Goal: Task Accomplishment & Management: Complete application form

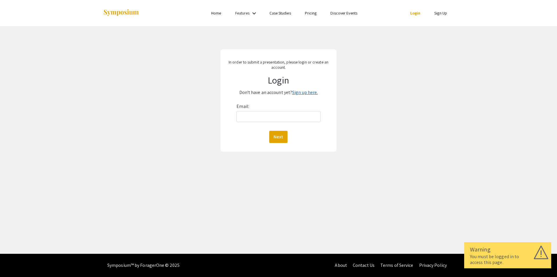
click at [302, 92] on link "Sign up here." at bounding box center [305, 92] width 26 height 6
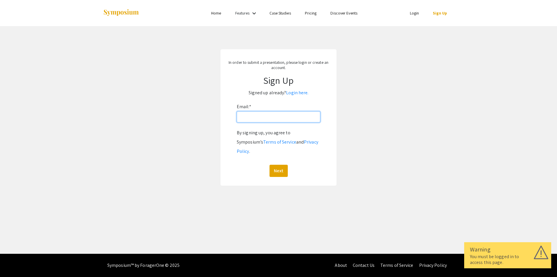
click at [275, 119] on input "Email: *" at bounding box center [279, 116] width 84 height 11
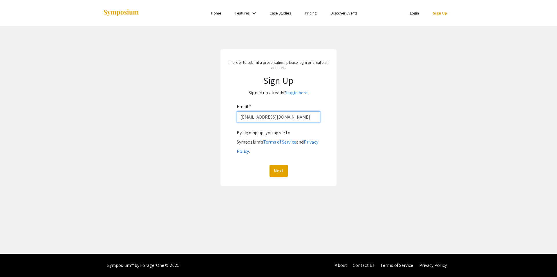
drag, startPoint x: 245, startPoint y: 119, endPoint x: 239, endPoint y: 120, distance: 5.3
click at [239, 120] on input "lGW00002@MIX.WVU.EDU" at bounding box center [279, 116] width 84 height 11
type input "U"
type input "[EMAIL_ADDRESS][DOMAIN_NAME]"
click at [280, 165] on button "Next" at bounding box center [278, 171] width 18 height 12
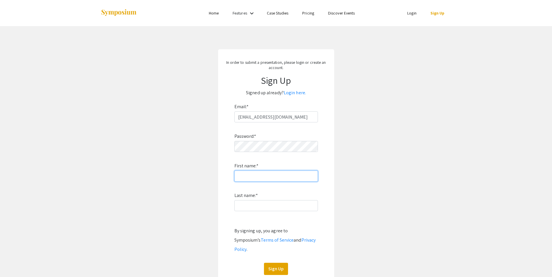
click at [292, 175] on input "First name: *" at bounding box center [276, 176] width 84 height 11
drag, startPoint x: 288, startPoint y: 175, endPoint x: 206, endPoint y: 170, distance: 82.8
click at [234, 171] on input "Lwolf14097" at bounding box center [276, 176] width 84 height 11
type input "Lorn"
click at [257, 208] on input "Last name: *" at bounding box center [276, 205] width 84 height 11
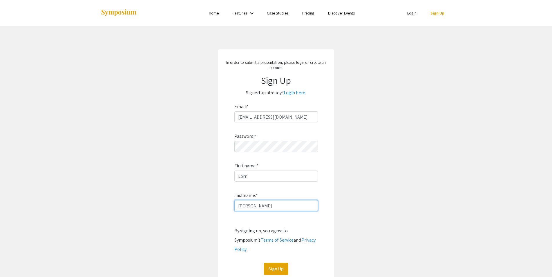
type input "[PERSON_NAME]"
click at [393, 193] on app-signup "In order to submit a presentation, please login or create an account. Sign Up S…" at bounding box center [276, 166] width 552 height 234
click at [272, 263] on button "Sign Up" at bounding box center [276, 269] width 24 height 12
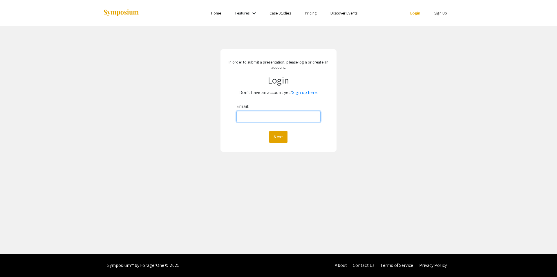
click at [249, 114] on input "Email:" at bounding box center [278, 116] width 84 height 11
click at [269, 131] on button "Next" at bounding box center [278, 137] width 18 height 12
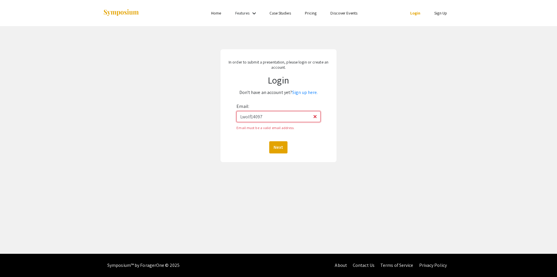
drag, startPoint x: 284, startPoint y: 115, endPoint x: 214, endPoint y: 120, distance: 70.0
click at [236, 120] on input "Lwolf14097" at bounding box center [278, 116] width 84 height 11
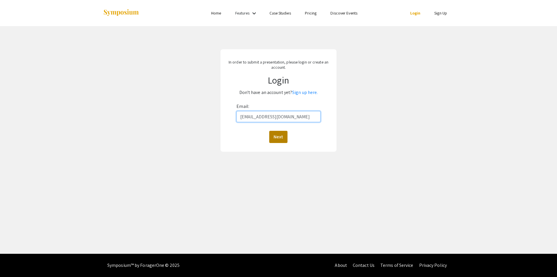
type input "[EMAIL_ADDRESS][DOMAIN_NAME]"
click at [278, 137] on button "Next" at bounding box center [278, 137] width 18 height 12
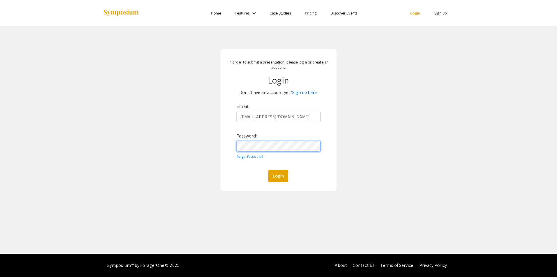
click at [268, 170] on button "Login" at bounding box center [278, 176] width 20 height 12
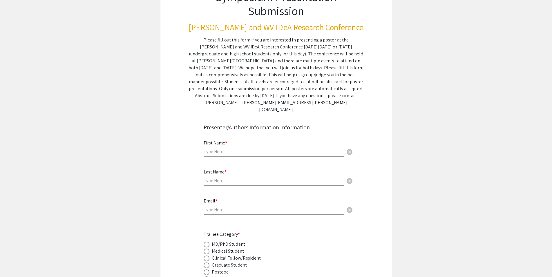
scroll to position [59, 0]
click at [231, 148] on input "text" at bounding box center [274, 151] width 140 height 6
type input "Lorn"
drag, startPoint x: 213, startPoint y: 161, endPoint x: 214, endPoint y: 166, distance: 5.6
click at [213, 163] on div "Last Name * cancel" at bounding box center [274, 174] width 140 height 22
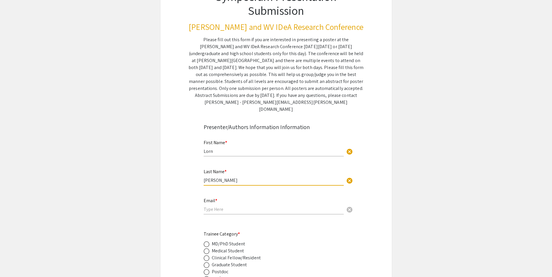
type input "[PERSON_NAME]"
click at [214, 206] on input "email" at bounding box center [274, 209] width 140 height 6
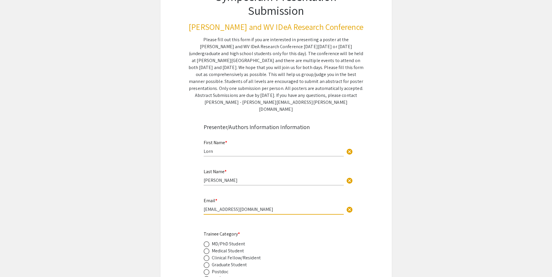
type input "[EMAIL_ADDRESS][DOMAIN_NAME]"
click at [207, 248] on span at bounding box center [207, 251] width 6 height 6
click at [207, 248] on input "radio" at bounding box center [207, 251] width 6 height 6
radio input "true"
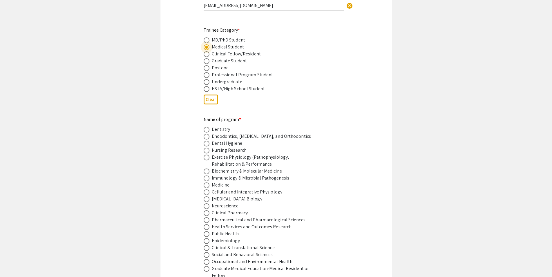
scroll to position [296, 0]
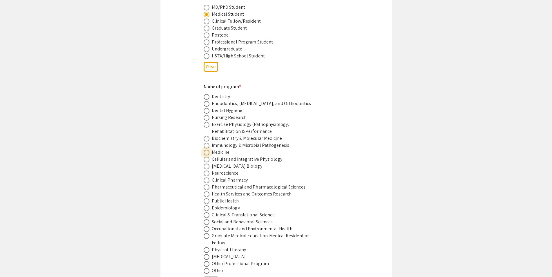
click at [206, 150] on span at bounding box center [207, 153] width 6 height 6
click at [206, 150] on input "radio" at bounding box center [207, 153] width 6 height 6
radio input "true"
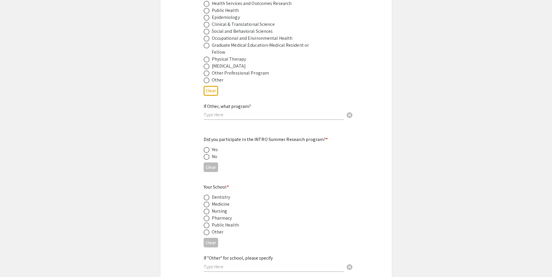
scroll to position [503, 0]
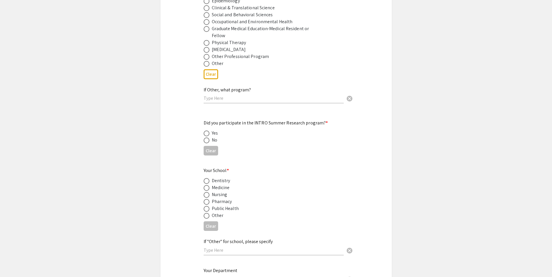
click at [207, 131] on span at bounding box center [207, 134] width 6 height 6
click at [207, 131] on input "radio" at bounding box center [207, 134] width 6 height 6
radio input "true"
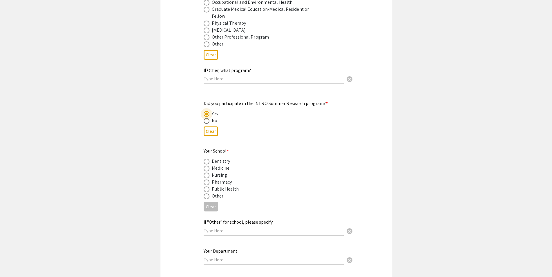
scroll to position [533, 0]
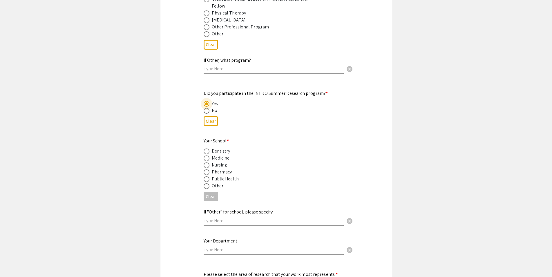
click at [207, 155] on span at bounding box center [207, 158] width 6 height 6
click at [207, 155] on input "radio" at bounding box center [207, 158] width 6 height 6
radio input "true"
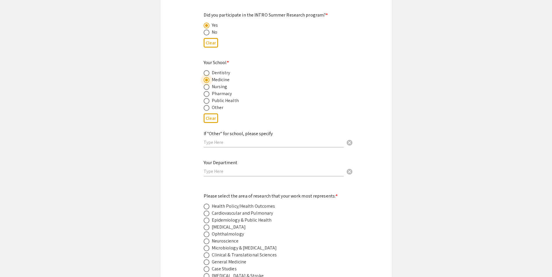
scroll to position [621, 0]
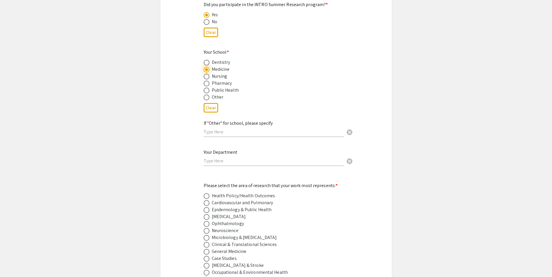
click at [234, 158] on input "text" at bounding box center [274, 161] width 140 height 6
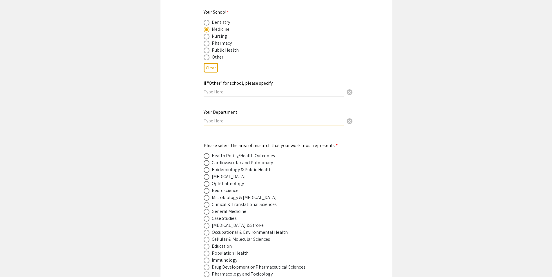
scroll to position [710, 0]
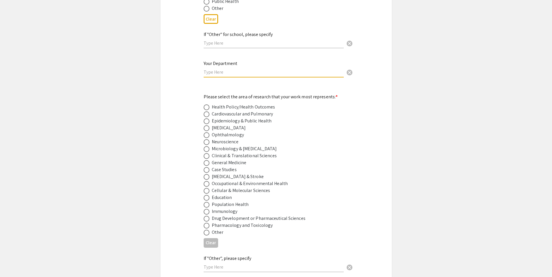
click at [206, 118] on span at bounding box center [207, 121] width 6 height 6
click at [206, 118] on input "radio" at bounding box center [207, 121] width 6 height 6
radio input "true"
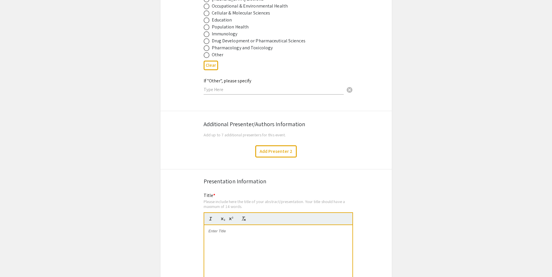
scroll to position [917, 0]
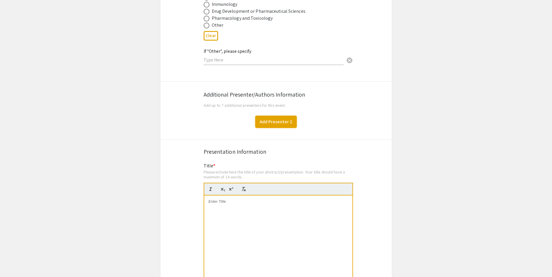
click at [265, 116] on button "Add Presenter 2" at bounding box center [275, 122] width 41 height 12
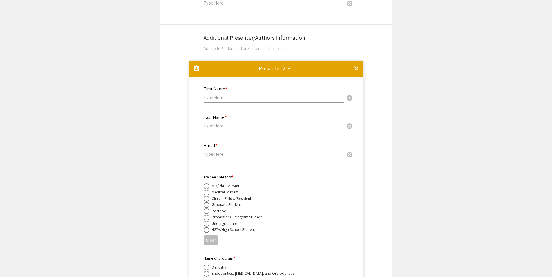
scroll to position [962, 0]
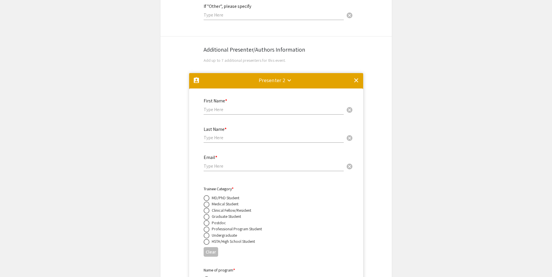
click at [356, 77] on mat-icon "clear" at bounding box center [356, 80] width 7 height 7
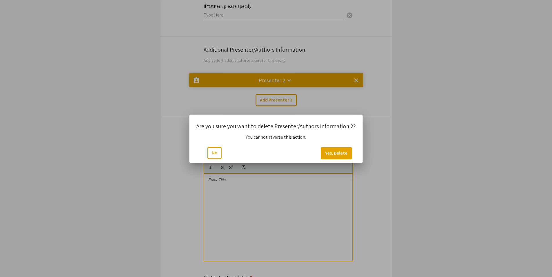
scroll to position [0, 0]
click at [323, 153] on button "Yes, Delete" at bounding box center [336, 153] width 31 height 12
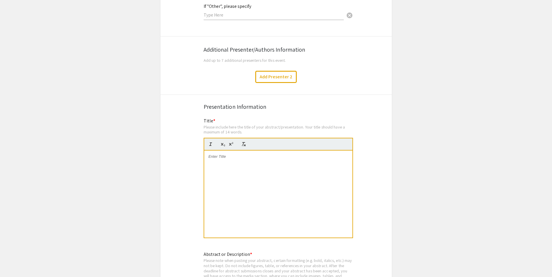
scroll to position [873, 0]
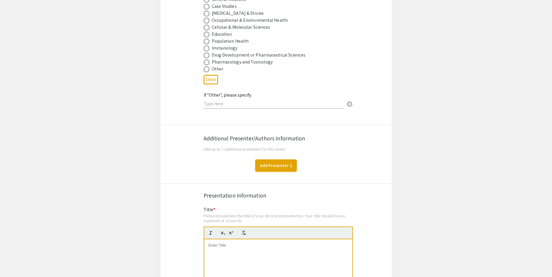
click at [276, 160] on button "Add Presenter 2" at bounding box center [275, 166] width 41 height 12
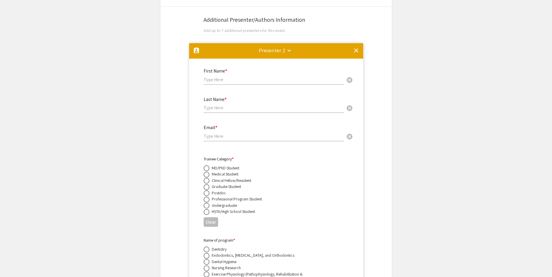
scroll to position [992, 0]
click at [358, 47] on mat-icon "clear" at bounding box center [356, 50] width 7 height 7
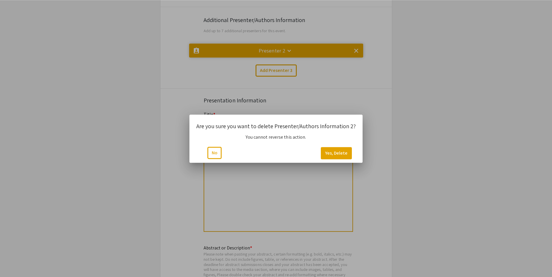
scroll to position [0, 0]
click at [337, 153] on button "Yes, Delete" at bounding box center [336, 153] width 31 height 12
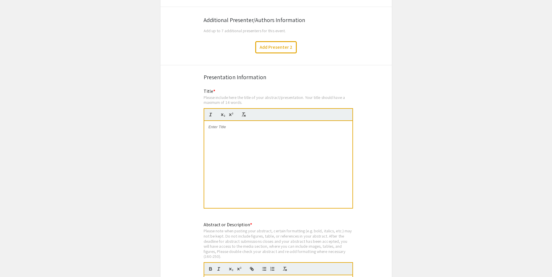
click at [287, 124] on div at bounding box center [278, 164] width 148 height 87
click at [265, 121] on div at bounding box center [278, 164] width 148 height 87
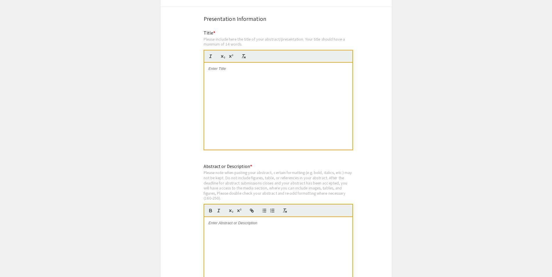
scroll to position [1051, 0]
click at [263, 87] on div at bounding box center [278, 105] width 148 height 87
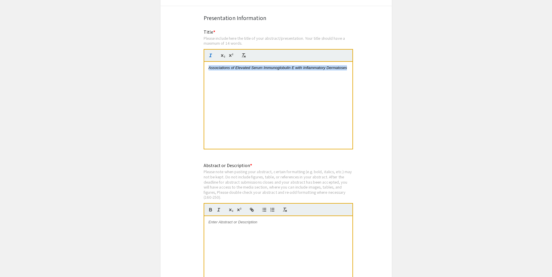
drag, startPoint x: 349, startPoint y: 46, endPoint x: 194, endPoint y: 56, distance: 154.6
click at [204, 62] on div "Associations of Elevated Serum Immunoglobulin E with Inflammatory Dermatoses" at bounding box center [278, 105] width 148 height 87
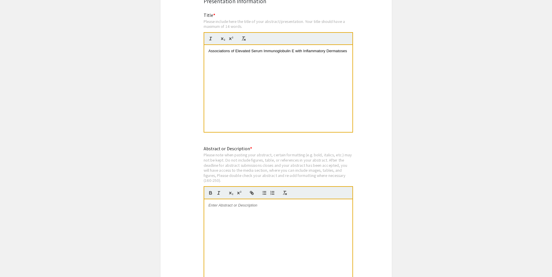
scroll to position [1081, 0]
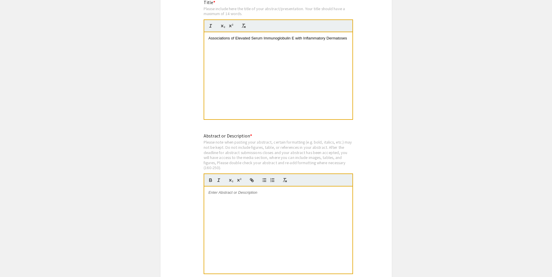
click at [255, 187] on div at bounding box center [278, 230] width 148 height 87
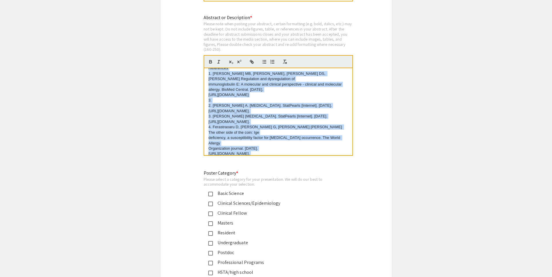
scroll to position [342, 0]
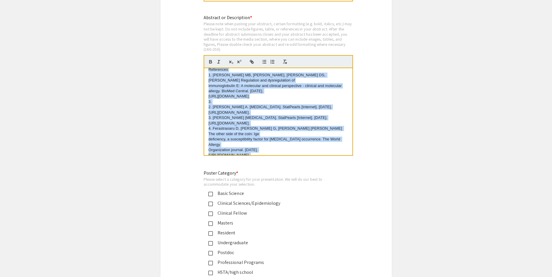
drag, startPoint x: 336, startPoint y: 129, endPoint x: 117, endPoint y: 61, distance: 229.0
click at [204, 68] on div "Associations of Elevated Serum Immunoglobulin E with Inflammatory Dermatoses [P…" at bounding box center [278, 111] width 148 height 87
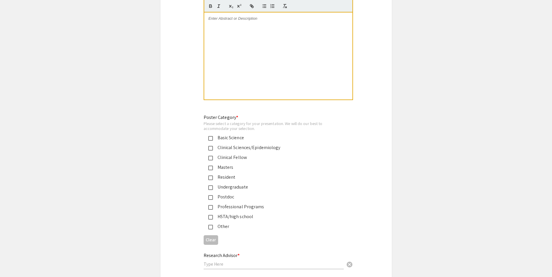
scroll to position [1258, 0]
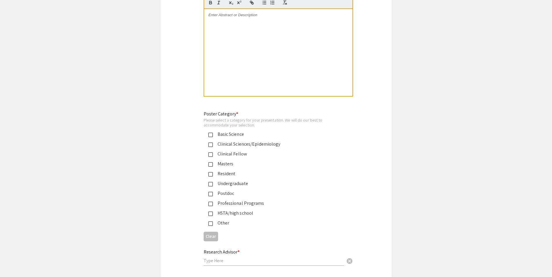
click at [213, 141] on div "Clinical Sciences/Epidemiology" at bounding box center [274, 144] width 122 height 7
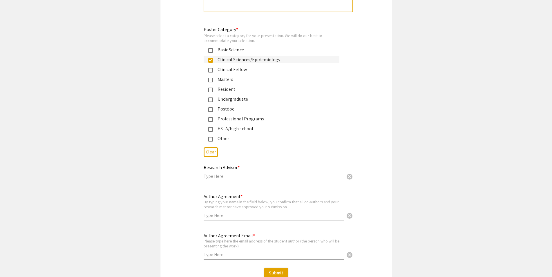
scroll to position [1355, 0]
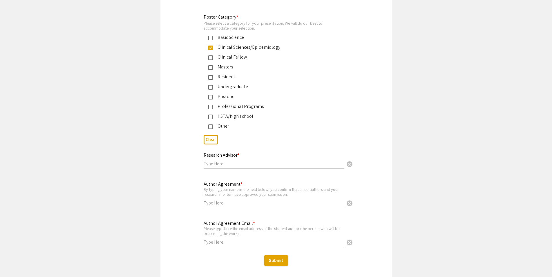
click at [269, 161] on input "text" at bounding box center [274, 164] width 140 height 6
click at [236, 200] on input "text" at bounding box center [274, 203] width 140 height 6
click at [228, 161] on input "text" at bounding box center [274, 164] width 140 height 6
click at [224, 239] on input "text" at bounding box center [274, 242] width 140 height 6
type input "[EMAIL_ADDRESS][DOMAIN_NAME]"
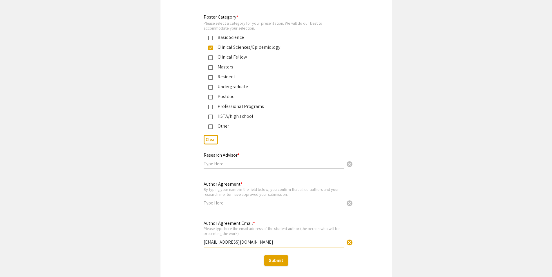
click at [222, 161] on input "text" at bounding box center [274, 164] width 140 height 6
type input "[PERSON_NAME]"
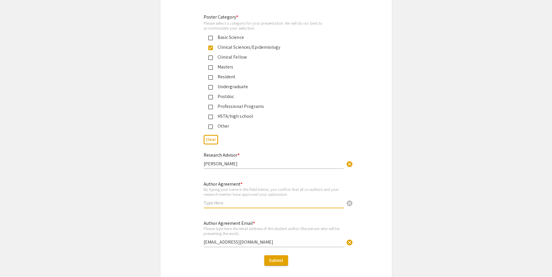
click at [231, 200] on input "text" at bounding box center [274, 203] width 140 height 6
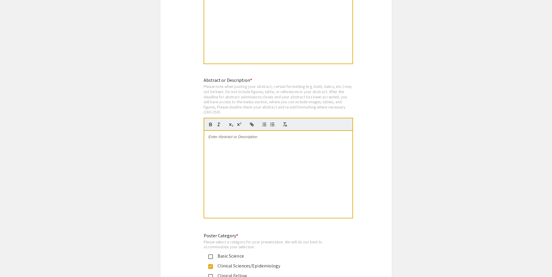
scroll to position [1118, 0]
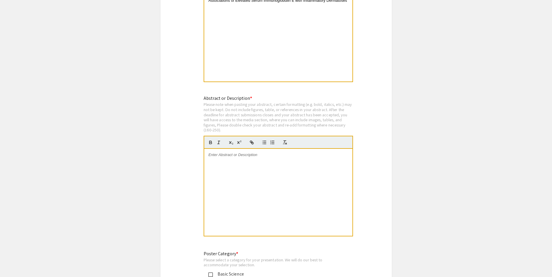
type input "[PERSON_NAME]"
click at [285, 149] on div at bounding box center [278, 192] width 148 height 87
click at [262, 150] on div at bounding box center [278, 192] width 148 height 87
click at [250, 152] on p at bounding box center [279, 154] width 140 height 5
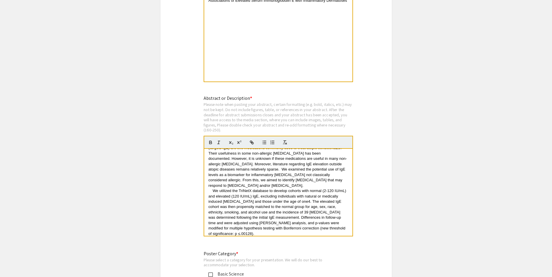
scroll to position [0, 0]
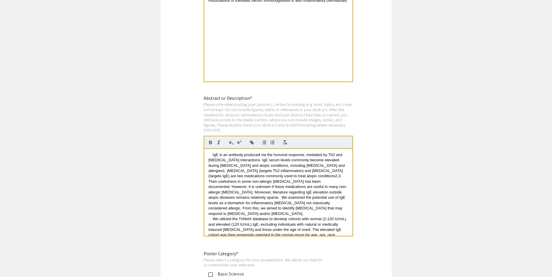
click at [304, 153] on p "IgE is an antibody produced via the humoral response, mediated by Th2 and [MEDI…" at bounding box center [279, 184] width 140 height 64
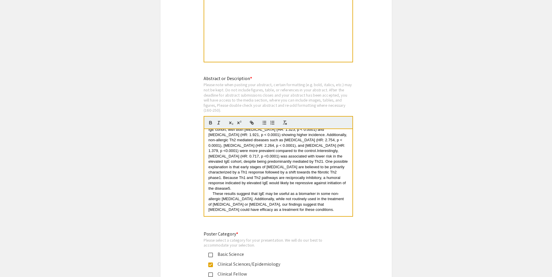
scroll to position [1148, 0]
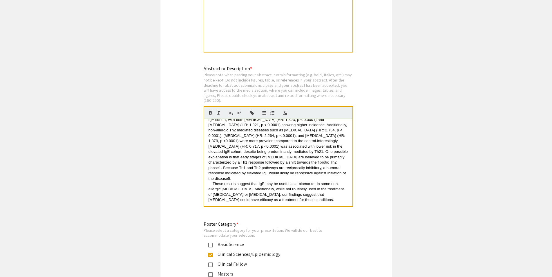
click at [341, 182] on span "These results suggest that IgE may be useful as a biomarker in some non-allergi…" at bounding box center [277, 192] width 137 height 20
drag, startPoint x: 214, startPoint y: 181, endPoint x: 209, endPoint y: 182, distance: 5.3
click at [209, 182] on p "These results suggest that IgE may be useful as a biomarker in some non-allergi…" at bounding box center [279, 194] width 140 height 27
drag, startPoint x: 245, startPoint y: 180, endPoint x: 253, endPoint y: 180, distance: 8.4
click at [253, 181] on span "These results suggest that IgE may be useful as a biomarker in some non-allergi…" at bounding box center [277, 194] width 137 height 26
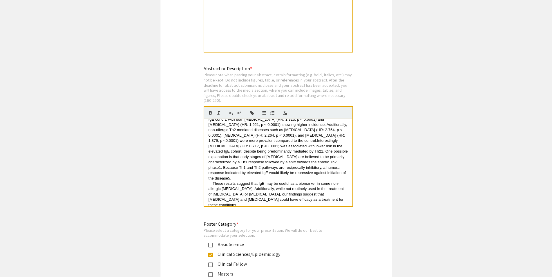
click at [293, 181] on span "These results suggest that IgE may be useful as a biomarker in some non-allergi…" at bounding box center [277, 194] width 137 height 26
click at [245, 182] on p "These results suggest that IgE may be useful as a biomarker in some non-allergi…" at bounding box center [279, 194] width 140 height 27
drag, startPoint x: 293, startPoint y: 181, endPoint x: 276, endPoint y: 182, distance: 16.9
click at [276, 182] on p "These results suggest that IgE may be useful as a biomarker in some non-allergi…" at bounding box center [279, 194] width 140 height 27
drag, startPoint x: 320, startPoint y: 168, endPoint x: 337, endPoint y: 168, distance: 16.8
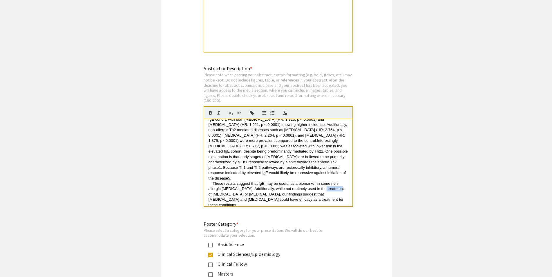
click at [337, 181] on span "These results suggest that IgE may be useful as a biomarker in some non-allergi…" at bounding box center [277, 194] width 137 height 26
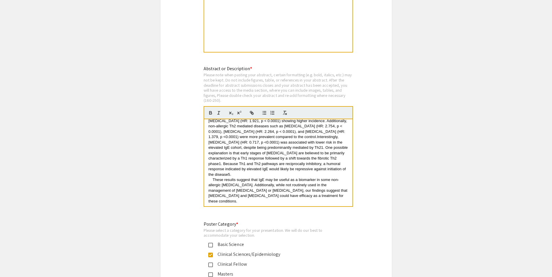
scroll to position [129, 0]
drag, startPoint x: 343, startPoint y: 164, endPoint x: 309, endPoint y: 166, distance: 33.7
click at [309, 176] on p "These results suggest that IgE may be useful as a biomarker in some non-allergi…" at bounding box center [279, 189] width 140 height 27
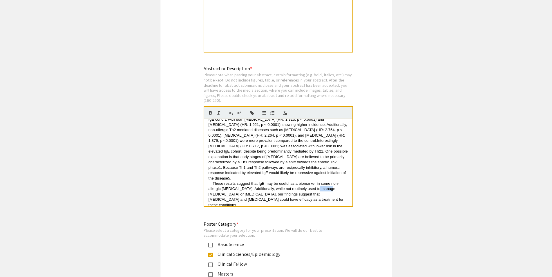
drag, startPoint x: 314, startPoint y: 171, endPoint x: 327, endPoint y: 170, distance: 13.4
click at [327, 181] on span "These results suggest that IgE may be useful as a biomarker in some non-allergi…" at bounding box center [277, 194] width 136 height 26
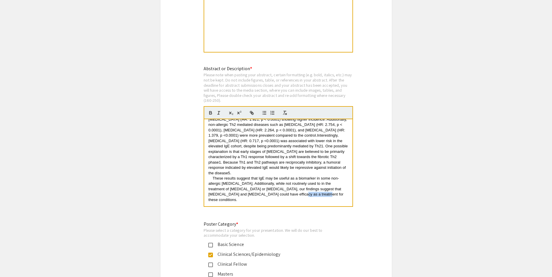
drag, startPoint x: 291, startPoint y: 176, endPoint x: 314, endPoint y: 174, distance: 23.8
click at [314, 176] on span "These results suggest that IgE may be useful as a biomarker in some non-allergi…" at bounding box center [277, 189] width 136 height 26
click at [312, 179] on p "These results suggest that IgE may be useful as a biomarker in some non-allergi…" at bounding box center [279, 189] width 140 height 27
drag, startPoint x: 297, startPoint y: 175, endPoint x: 315, endPoint y: 174, distance: 17.7
click at [315, 176] on span "These results suggest that IgE may be useful as a biomarker in some non-allergi…" at bounding box center [277, 189] width 136 height 26
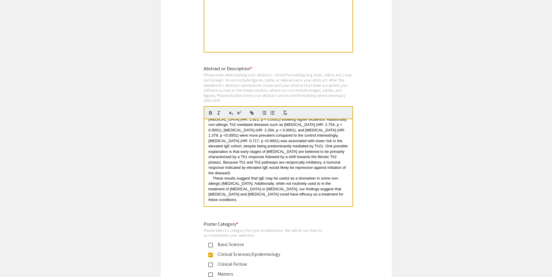
scroll to position [124, 0]
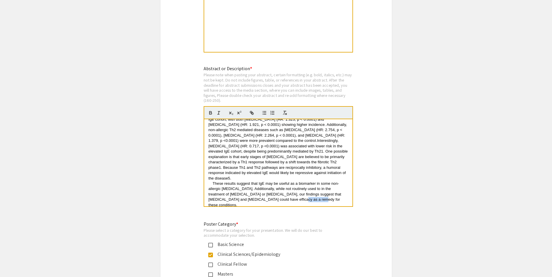
drag, startPoint x: 290, startPoint y: 181, endPoint x: 311, endPoint y: 180, distance: 21.2
click at [311, 181] on span "These results suggest that IgE may be useful as a biomarker in some non-allergi…" at bounding box center [276, 194] width 134 height 26
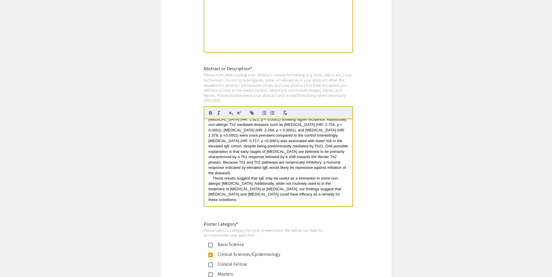
click at [306, 176] on span "These results suggest that IgE may be useful as a biomarker in some non-allergi…" at bounding box center [276, 189] width 134 height 26
drag, startPoint x: 290, startPoint y: 174, endPoint x: 310, endPoint y: 175, distance: 20.0
click at [310, 176] on span "These results suggest that IgE may be useful as a biomarker in some non-allergi…" at bounding box center [276, 189] width 134 height 26
click at [319, 176] on span "These results suggest that IgE may be useful as a biomarker in some non-allergi…" at bounding box center [276, 189] width 134 height 26
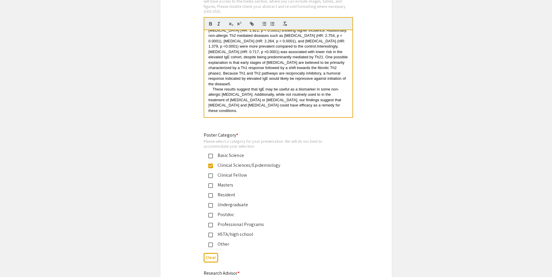
scroll to position [1237, 0]
click at [311, 88] on p "These results suggest that IgE may be useful as a biomarker in some non-allergi…" at bounding box center [279, 100] width 140 height 27
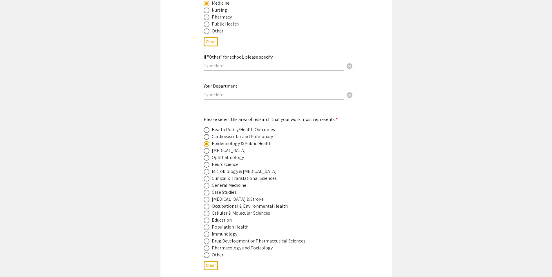
scroll to position [1355, 0]
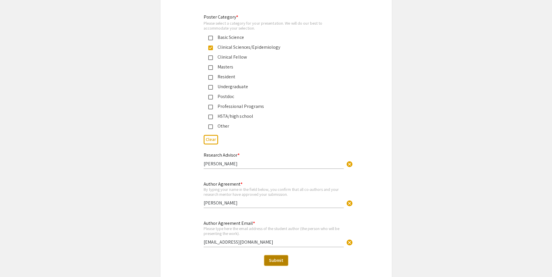
click at [281, 257] on span "Submit" at bounding box center [276, 260] width 15 height 6
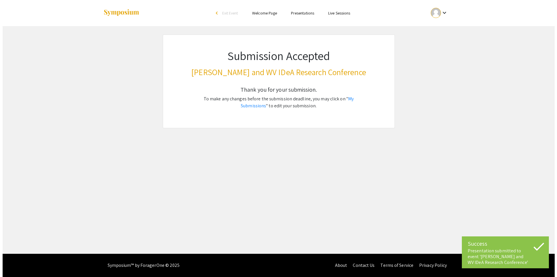
scroll to position [0, 0]
